Goal: Find specific page/section: Find specific page/section

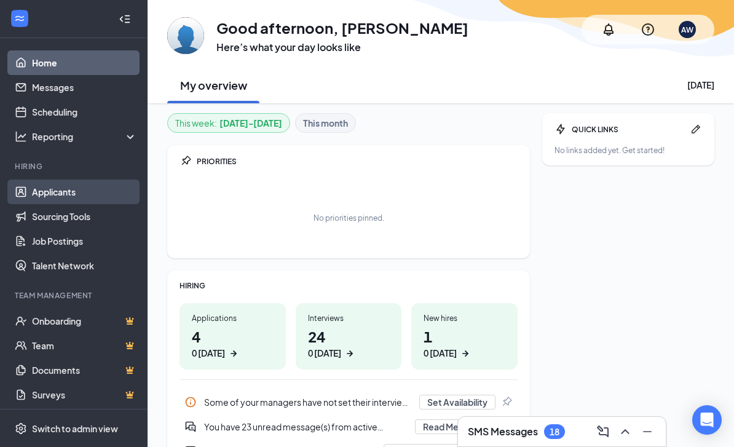
click at [83, 201] on link "Applicants" at bounding box center [84, 192] width 105 height 25
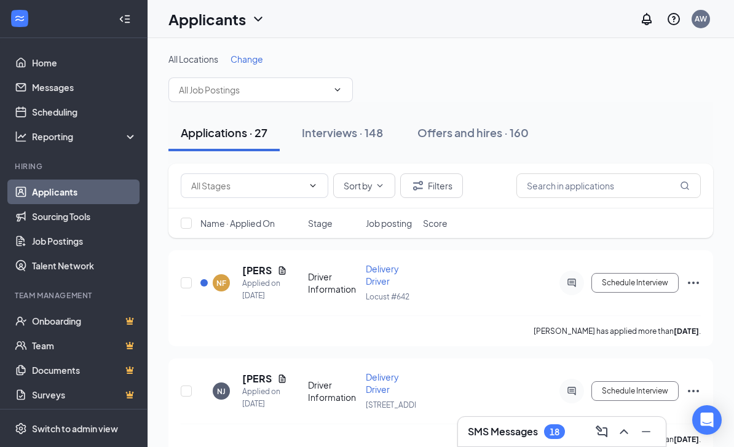
click at [243, 57] on span "Change" at bounding box center [247, 58] width 33 height 11
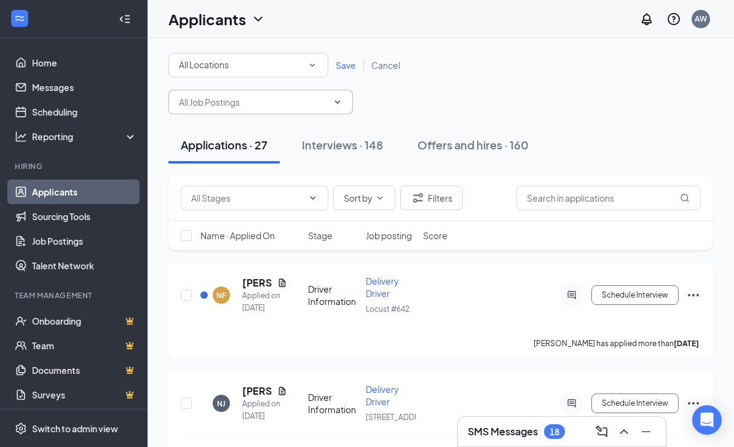
click at [269, 90] on span at bounding box center [260, 102] width 184 height 25
click at [337, 100] on icon "ChevronDown" at bounding box center [338, 102] width 10 height 10
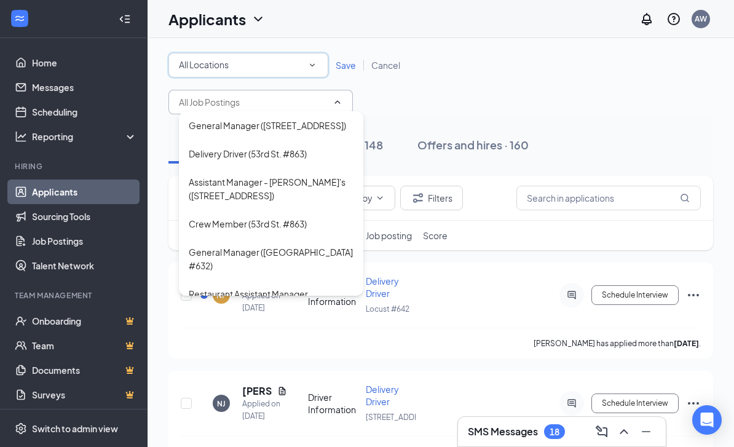
click at [300, 55] on div "All Locations All Locations" at bounding box center [248, 65] width 160 height 25
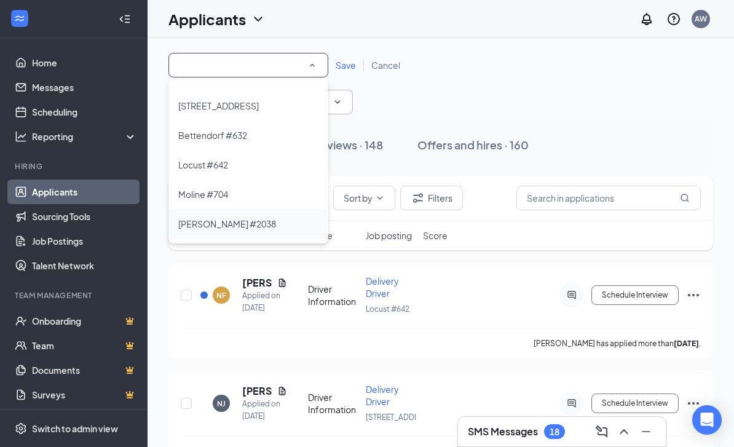
scroll to position [23, 0]
click at [234, 220] on div "[PERSON_NAME] #2038" at bounding box center [248, 223] width 140 height 15
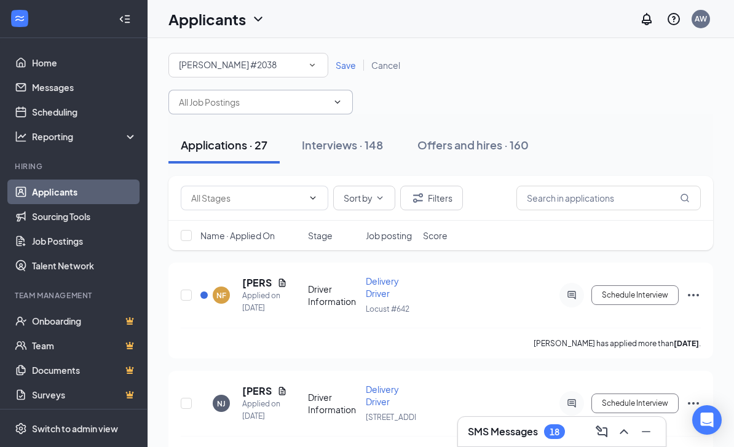
click at [345, 62] on span "Save" at bounding box center [346, 65] width 20 height 11
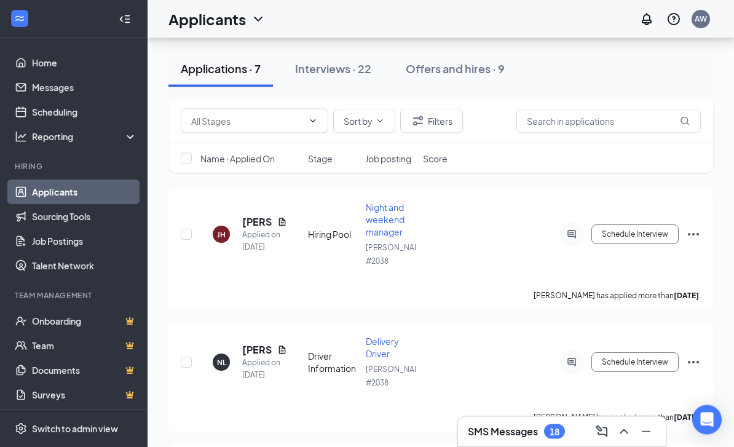
scroll to position [195, 0]
click at [286, 343] on div "[PERSON_NAME]" at bounding box center [264, 350] width 45 height 14
click at [284, 323] on div "NL [PERSON_NAME] Applied on [DATE] Driver Information Delivery Driver [PERSON_N…" at bounding box center [440, 377] width 545 height 109
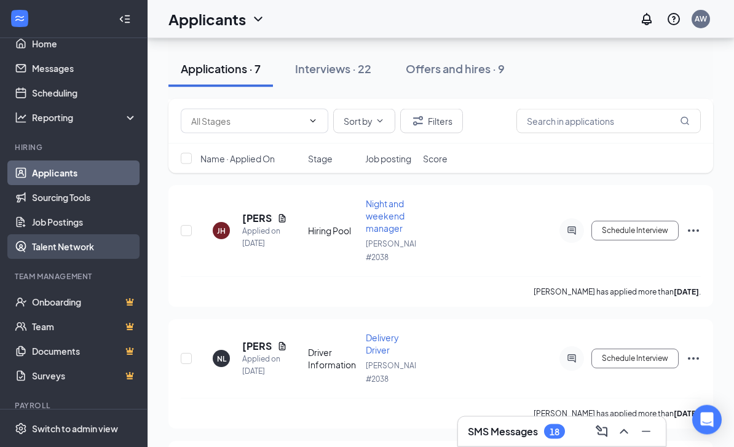
scroll to position [199, 0]
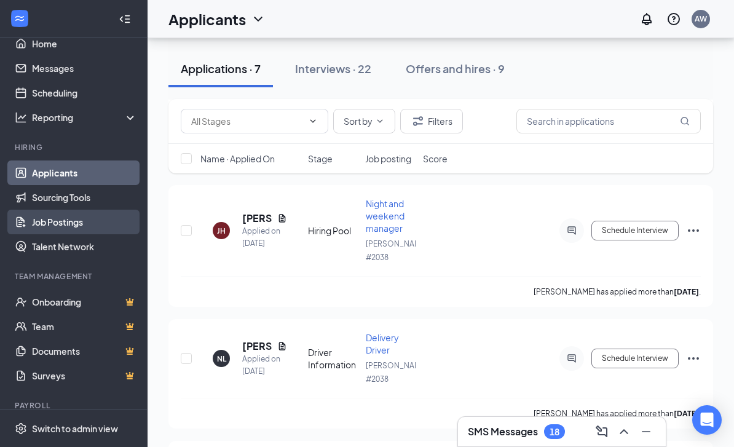
click at [80, 221] on link "Job Postings" at bounding box center [84, 222] width 105 height 25
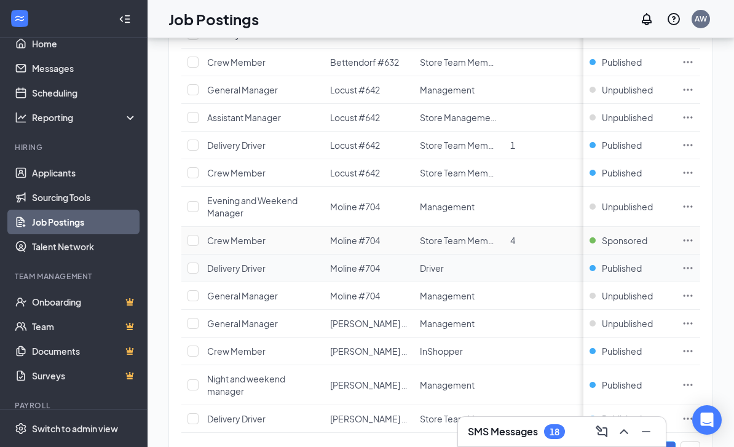
scroll to position [425, 0]
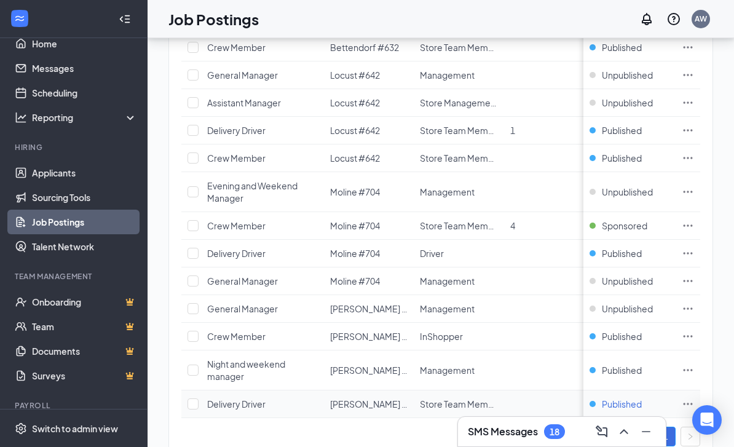
click at [627, 400] on span "Published" at bounding box center [622, 404] width 40 height 12
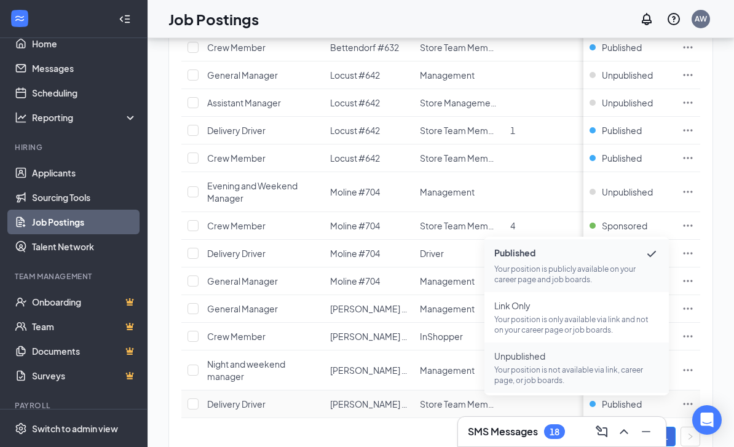
click at [623, 374] on p "Your position is not available via link, career page, or job boards." at bounding box center [576, 375] width 165 height 21
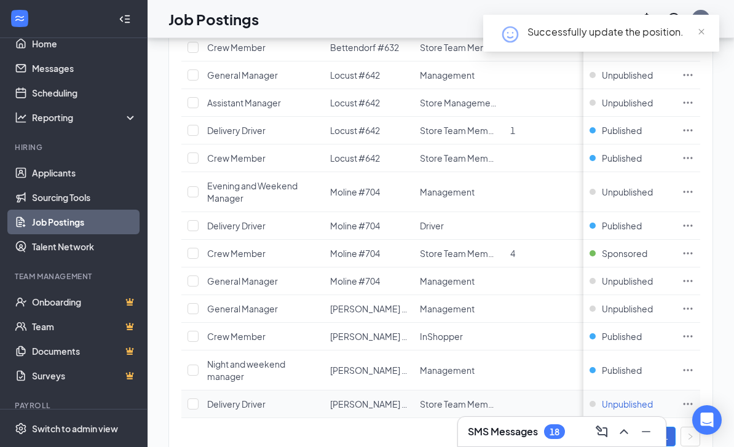
click at [628, 408] on span "Unpublished" at bounding box center [627, 404] width 51 height 12
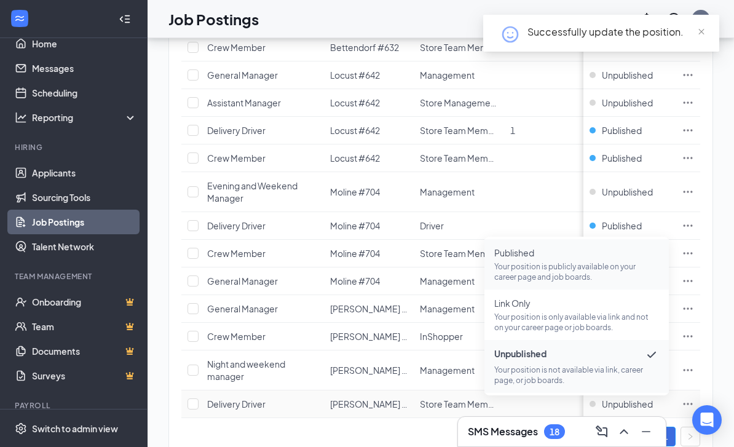
click at [582, 264] on p "Your position is publicly available on your career page and job boards." at bounding box center [576, 271] width 165 height 21
